Goal: Task Accomplishment & Management: Manage account settings

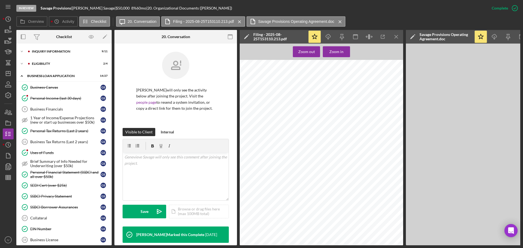
scroll to position [121, 0]
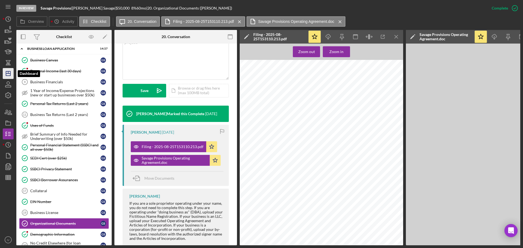
click at [8, 74] on icon "Icon/Dashboard" at bounding box center [8, 74] width 14 height 14
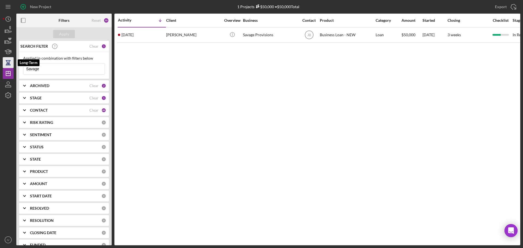
drag, startPoint x: 56, startPoint y: 71, endPoint x: 10, endPoint y: 66, distance: 46.1
click at [10, 66] on div "New Project 1 Projects $50,000 • $50,000 Total Savage Export Icon/Export Filter…" at bounding box center [261, 122] width 517 height 245
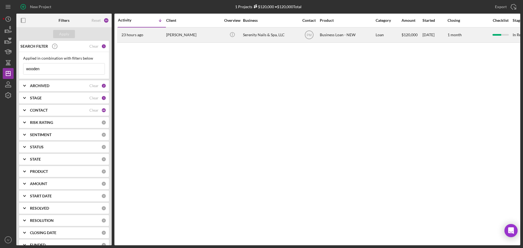
type input "wooden"
click at [188, 34] on div "[PERSON_NAME]" at bounding box center [193, 35] width 54 height 14
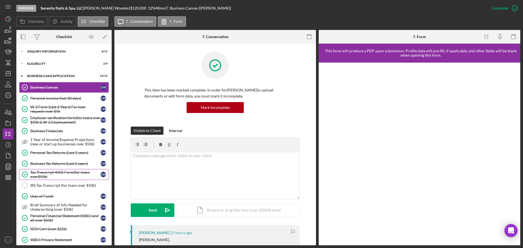
scroll to position [109, 0]
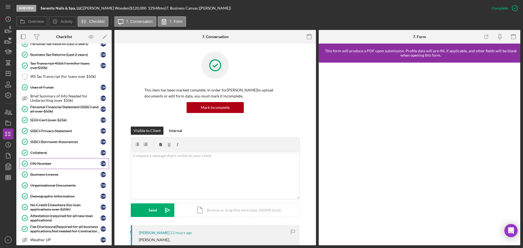
click at [44, 161] on link "EIN Number EIN Number C W" at bounding box center [64, 163] width 90 height 11
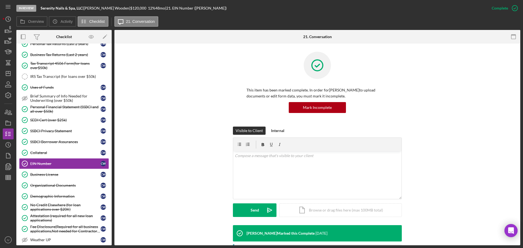
scroll to position [109, 0]
